Goal: Use online tool/utility: Utilize a website feature to perform a specific function

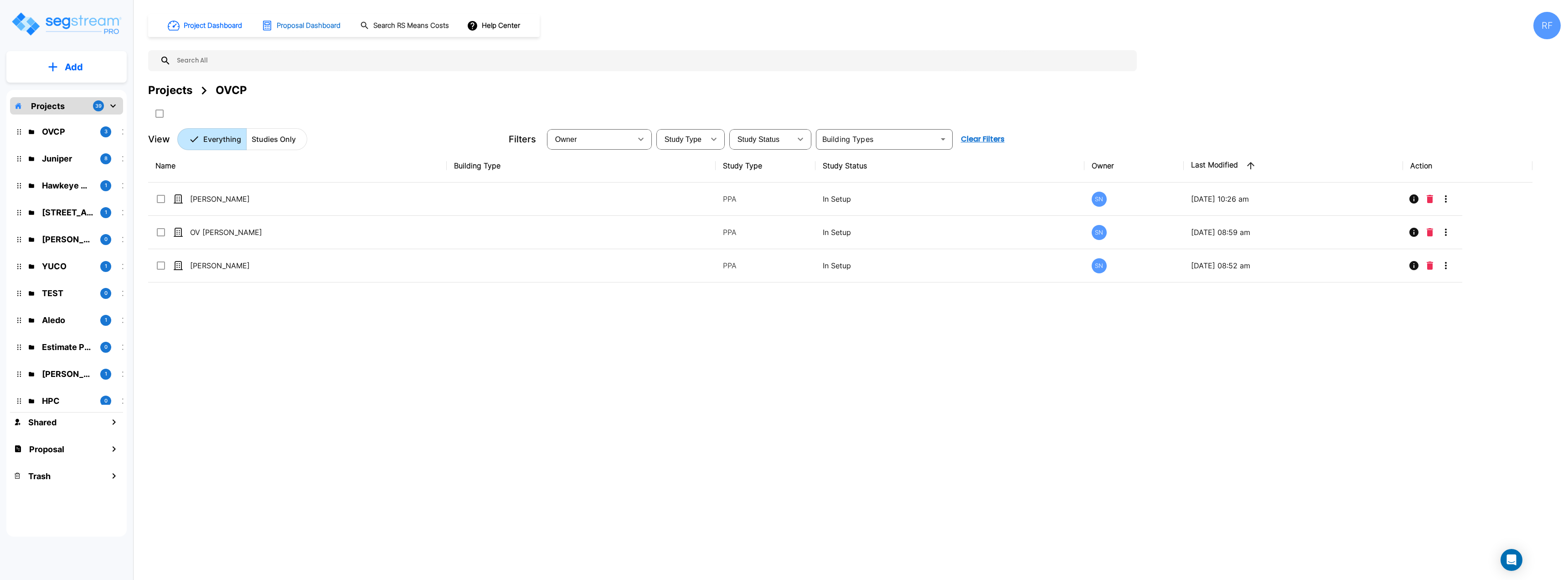
click at [317, 28] on h1 "Proposal Dashboard" at bounding box center [309, 26] width 64 height 11
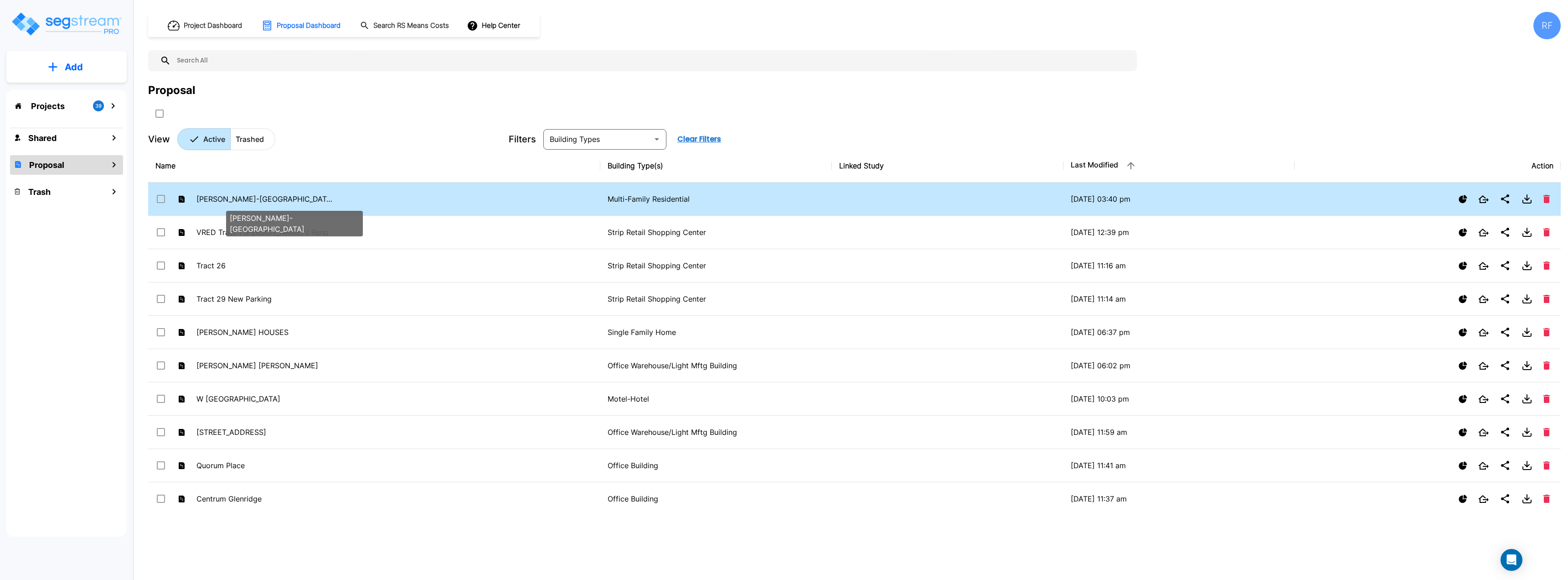
click at [254, 201] on p "[PERSON_NAME]-[GEOGRAPHIC_DATA]" at bounding box center [265, 199] width 137 height 11
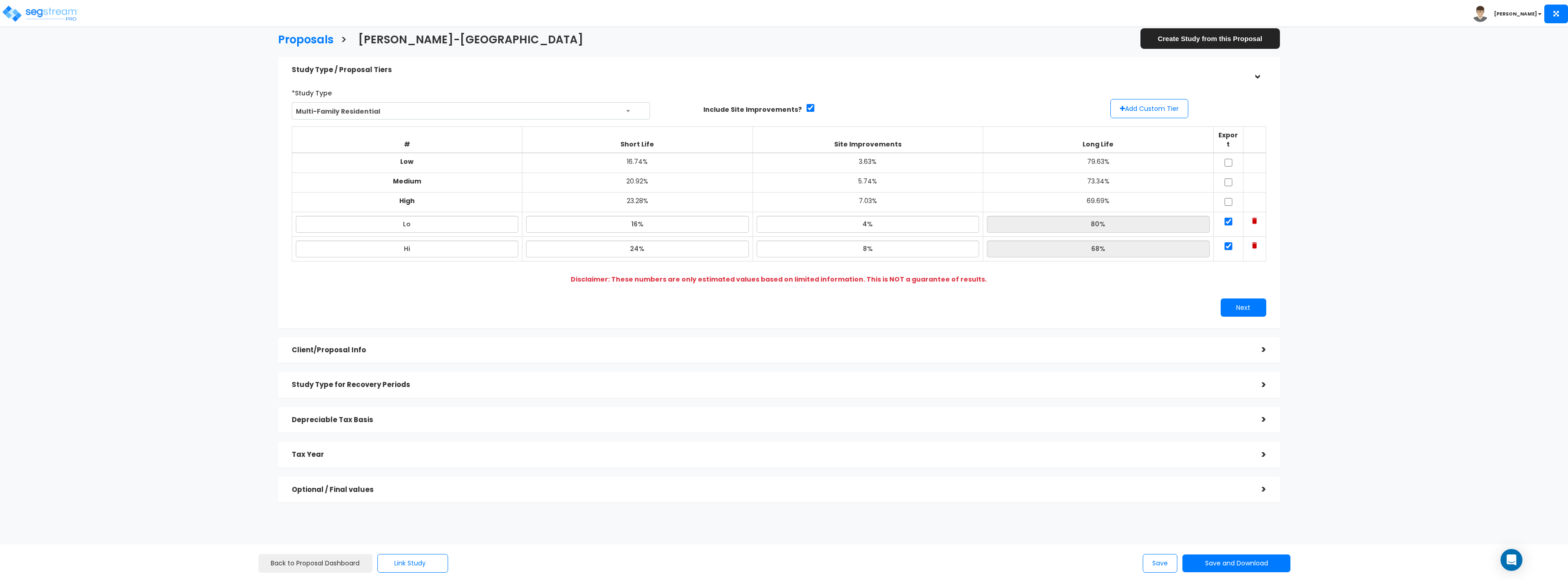
click at [1165, 486] on div "Optional / Final values" at bounding box center [770, 489] width 956 height 17
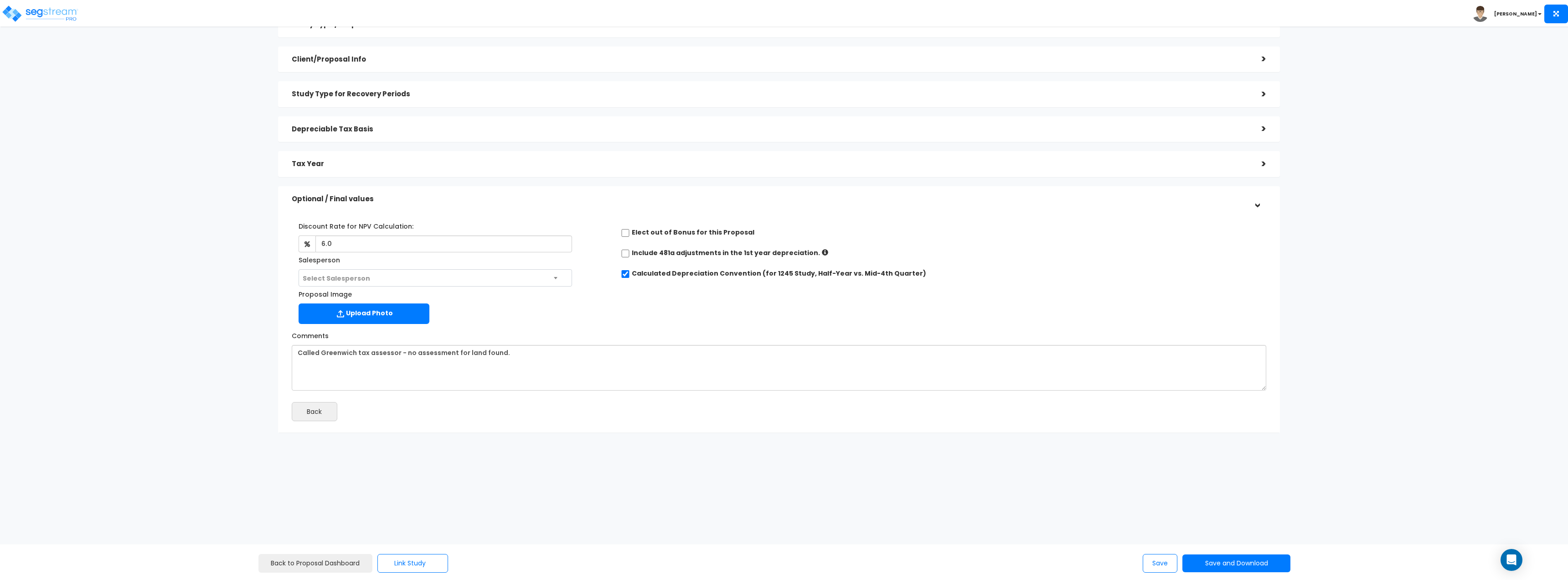
scroll to position [52, 0]
click at [435, 128] on div "Depreciable Tax Basis" at bounding box center [770, 122] width 956 height 17
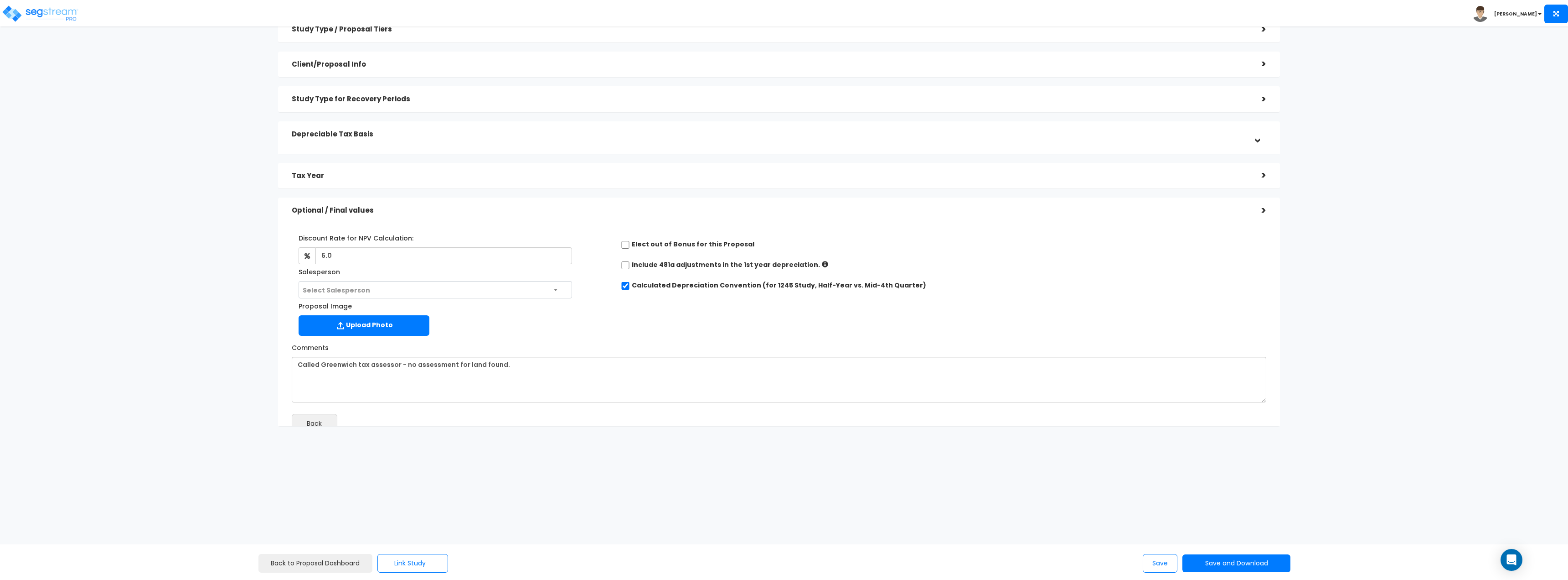
scroll to position [0, 0]
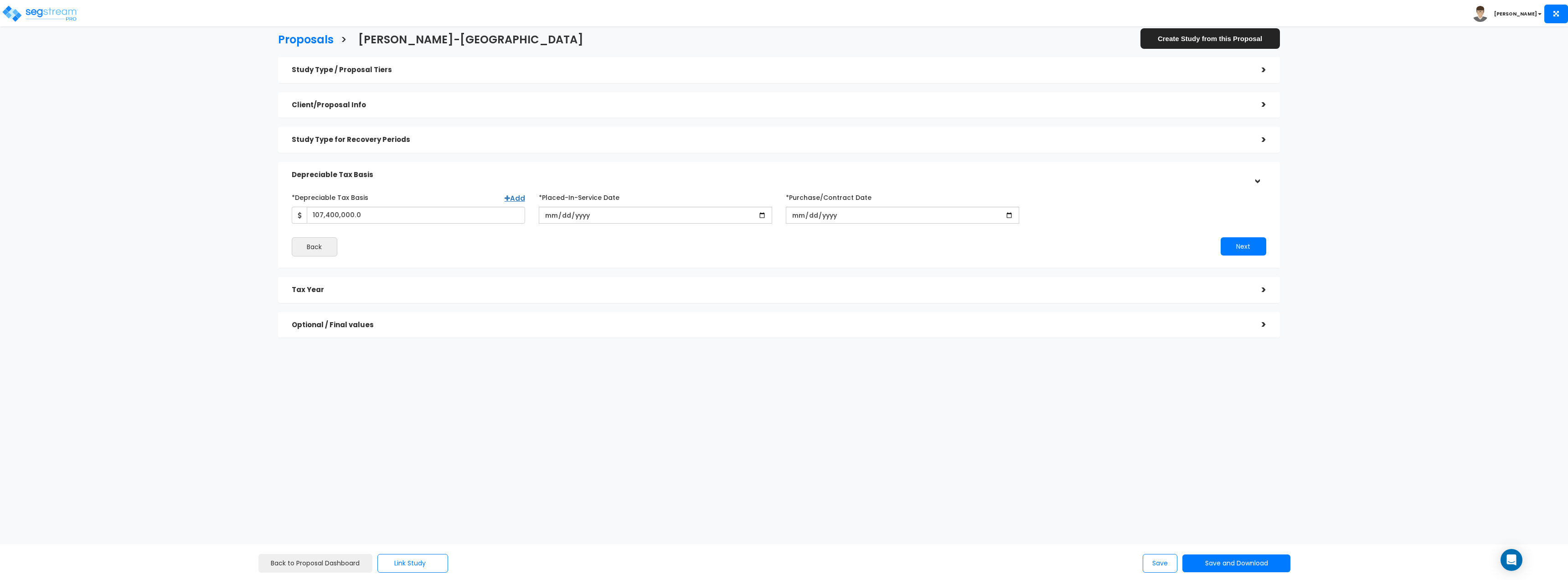
click at [357, 284] on div "Tax Year" at bounding box center [770, 290] width 956 height 17
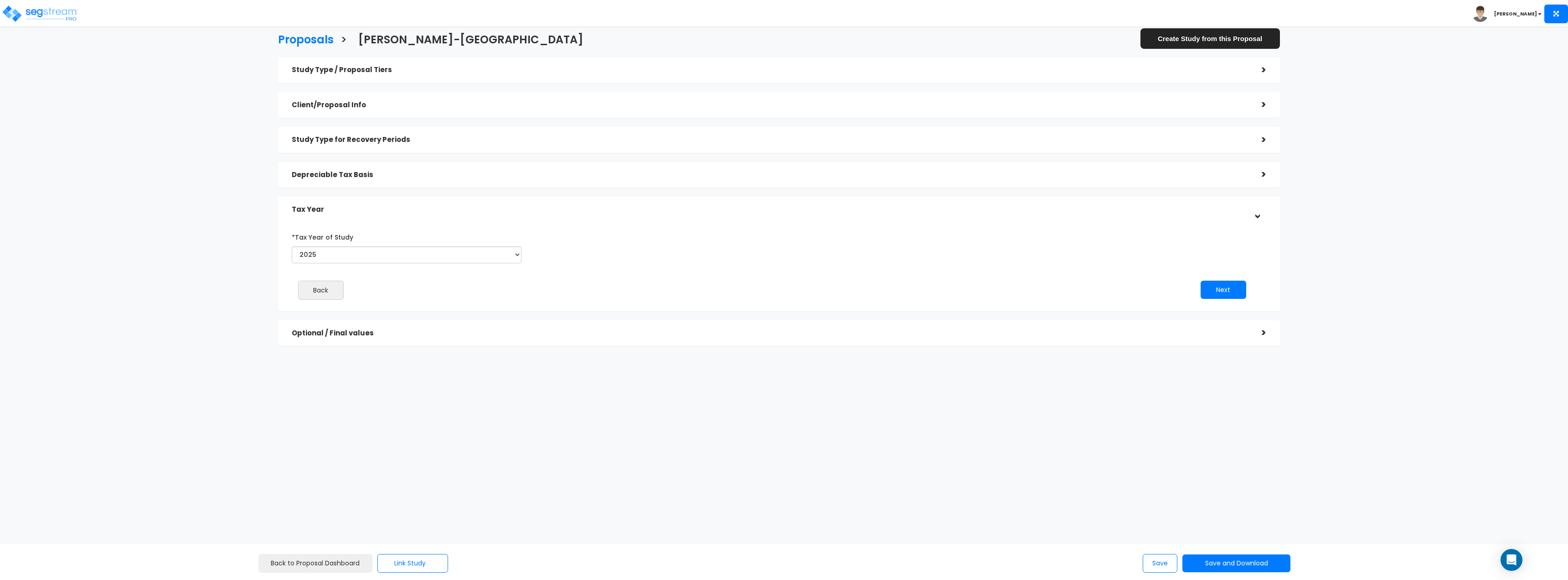
click at [353, 184] on div "Depreciable Tax Basis >" at bounding box center [778, 175] width 1002 height 26
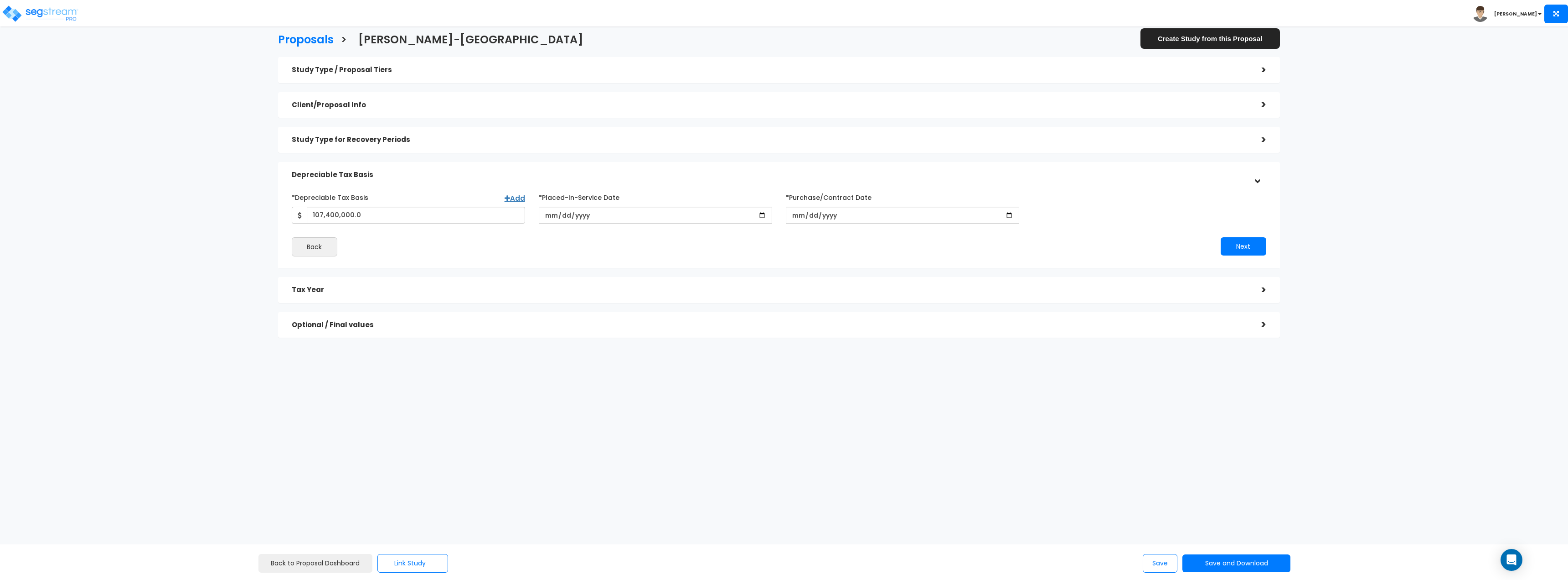
click at [336, 287] on h5 "Tax Year" at bounding box center [770, 290] width 956 height 8
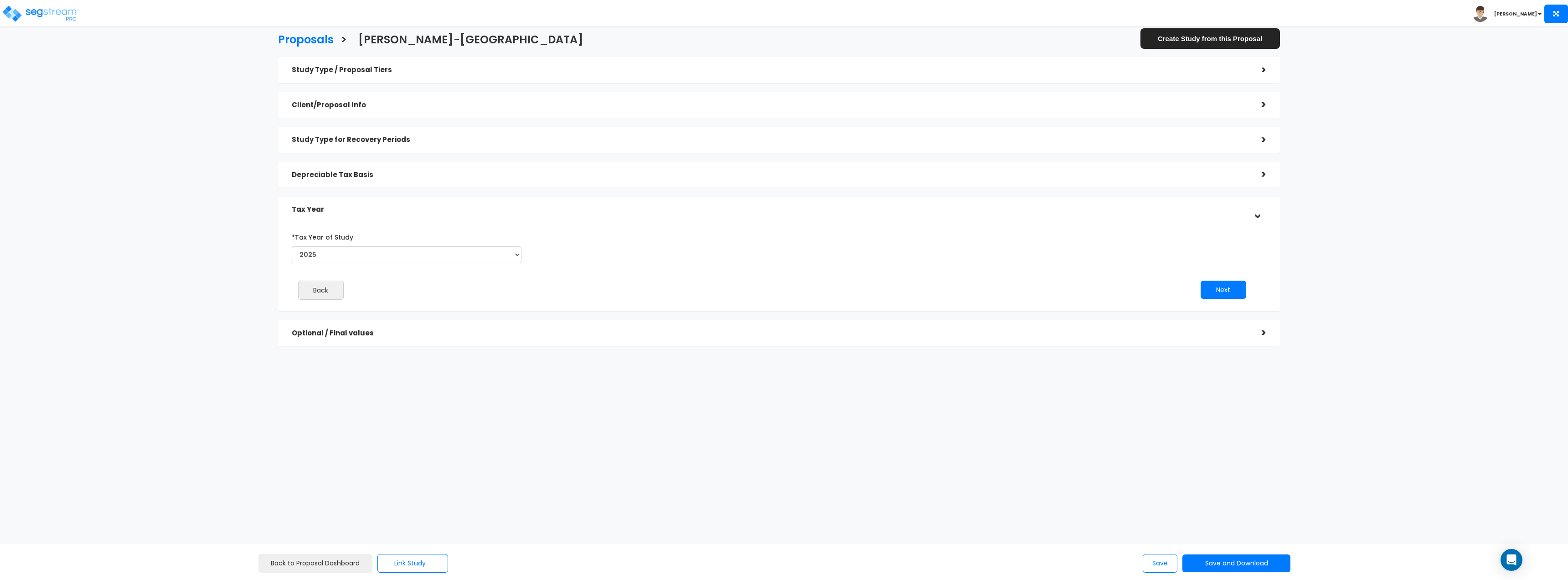
click at [658, 335] on h5 "Optional / Final values" at bounding box center [770, 333] width 956 height 8
